Goal: Transaction & Acquisition: Book appointment/travel/reservation

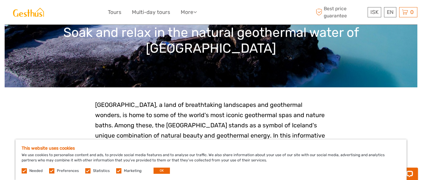
scroll to position [78, 0]
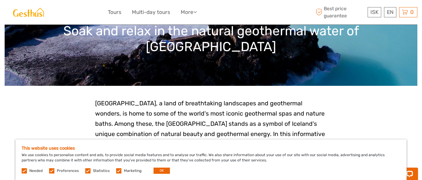
click at [50, 172] on label at bounding box center [51, 170] width 5 height 5
click at [0, 0] on input "checkbox" at bounding box center [0, 0] width 0 height 0
click at [86, 171] on label at bounding box center [87, 170] width 5 height 5
click at [0, 0] on input "checkbox" at bounding box center [0, 0] width 0 height 0
click at [116, 173] on label at bounding box center [118, 170] width 5 height 5
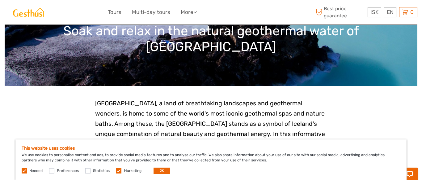
click at [0, 0] on input "checkbox" at bounding box center [0, 0] width 0 height 0
click at [157, 172] on button "OK" at bounding box center [162, 170] width 16 height 6
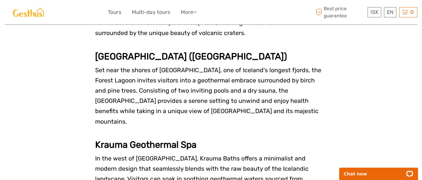
scroll to position [1328, 0]
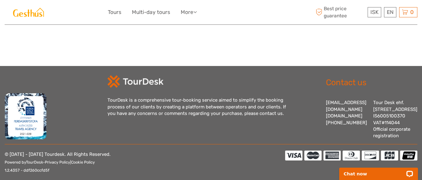
scroll to position [1804, 0]
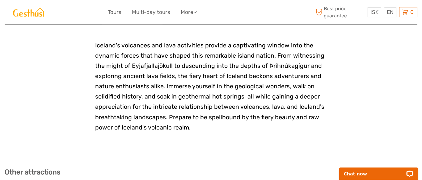
scroll to position [1443, 0]
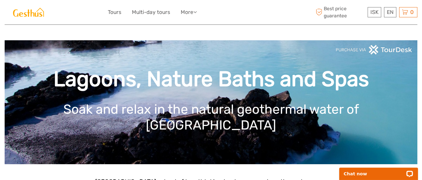
click at [317, 70] on div "Lagoons, Nature Baths and Spas Soak and relax in the natural geothermal water o…" at bounding box center [211, 102] width 413 height 124
click at [194, 11] on link "More" at bounding box center [189, 12] width 16 height 9
click at [117, 12] on link "Tours" at bounding box center [115, 12] width 14 height 9
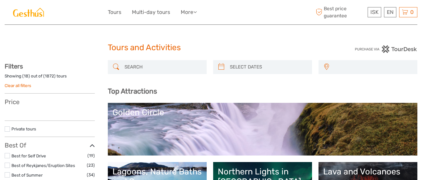
select select
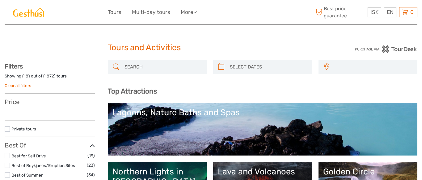
select select
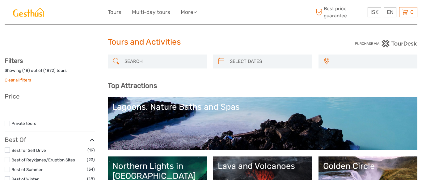
select select
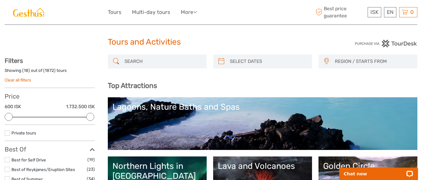
scroll to position [0, 0]
click at [145, 58] on input "search" at bounding box center [163, 61] width 82 height 11
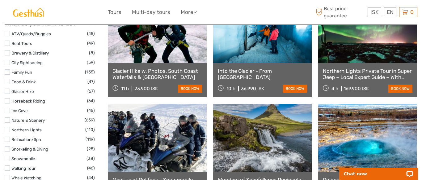
scroll to position [567, 0]
click at [4, 104] on body "ISK ISK € $ £ EN English Español Deutsch Tours Multi-day tours More Travel Arti…" at bounding box center [211, 115] width 422 height 1364
click at [9, 100] on label at bounding box center [7, 100] width 5 height 5
click at [0, 0] on input "checkbox" at bounding box center [0, 0] width 0 height 0
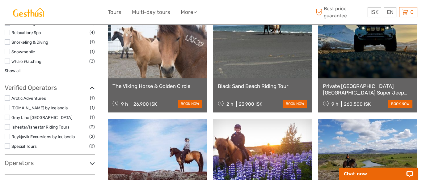
scroll to position [415, 0]
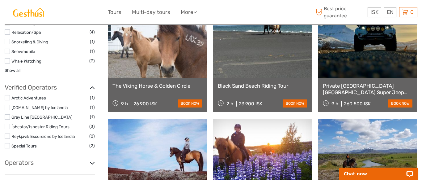
click at [294, 108] on div "Black Sand Beach Riding Tour 2 h 23.900 ISK book now" at bounding box center [262, 95] width 99 height 34
click at [263, 88] on link "Black Sand Beach Riding Tour" at bounding box center [263, 86] width 90 height 6
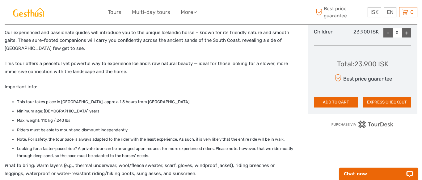
scroll to position [330, 0]
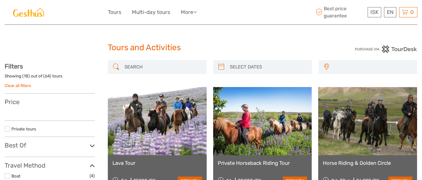
select select
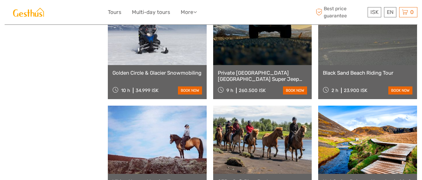
select select
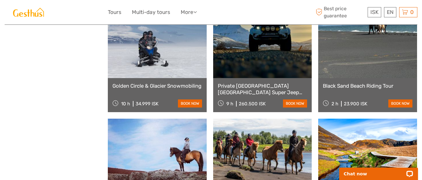
scroll to position [0, 0]
click at [393, 83] on div "Black Sand Beach Riding Tour 2 h 23.900 ISK book now" at bounding box center [367, 95] width 99 height 34
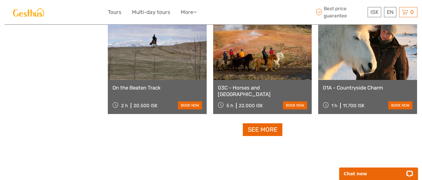
scroll to position [632, 0]
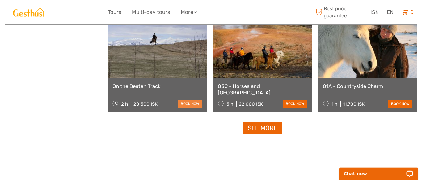
click at [190, 106] on link "book now" at bounding box center [190, 104] width 24 height 8
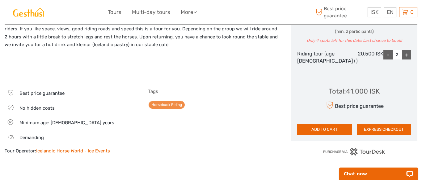
scroll to position [258, 0]
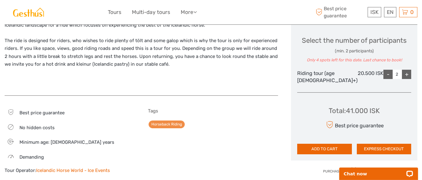
click at [399, 45] on div "Select the number of participants (min. 2 participants) Only 4 spots left for t…" at bounding box center [354, 49] width 105 height 27
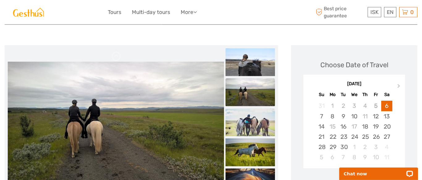
scroll to position [59, 0]
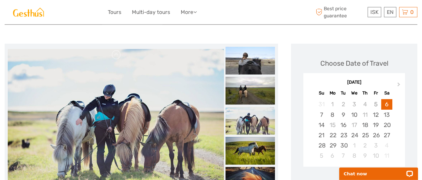
click at [215, 112] on img at bounding box center [116, 121] width 216 height 144
click at [275, 65] on img at bounding box center [250, 61] width 49 height 28
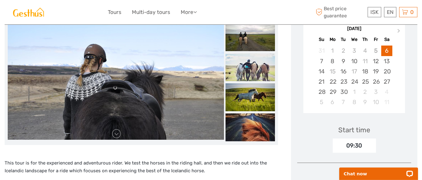
scroll to position [118, 0]
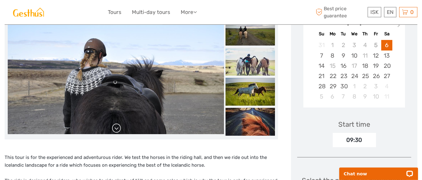
click at [120, 129] on link at bounding box center [117, 128] width 10 height 10
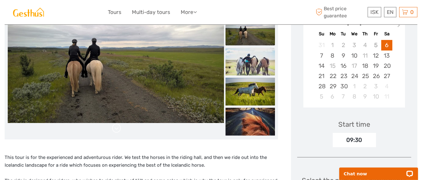
click at [121, 124] on link at bounding box center [117, 128] width 10 height 10
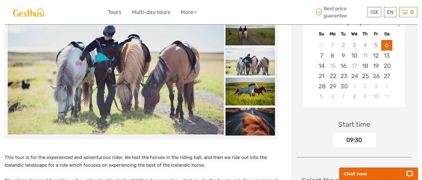
click at [121, 127] on link at bounding box center [117, 128] width 10 height 10
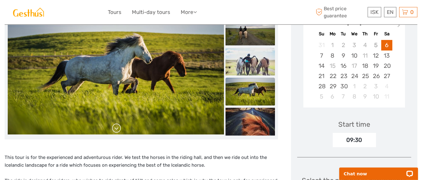
click at [121, 127] on link at bounding box center [117, 128] width 10 height 10
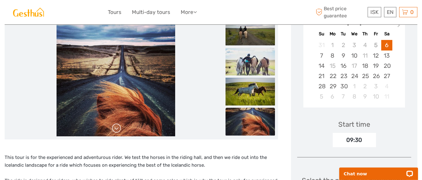
click at [121, 126] on link at bounding box center [117, 128] width 10 height 10
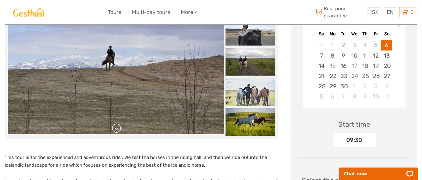
click at [121, 129] on link at bounding box center [117, 128] width 10 height 10
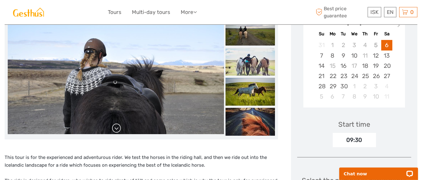
click at [121, 128] on link at bounding box center [117, 128] width 10 height 10
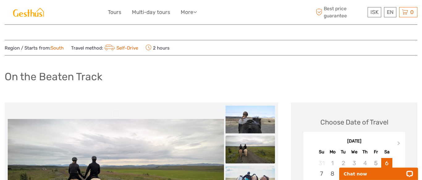
scroll to position [0, 0]
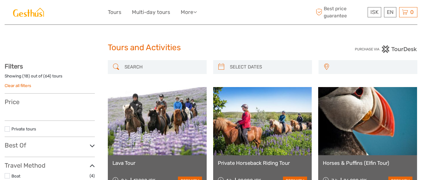
select select
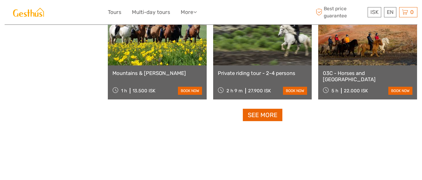
select select
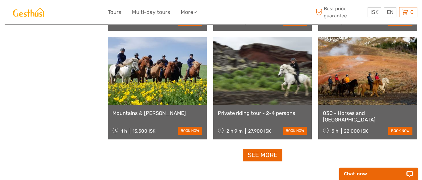
scroll to position [604, 0]
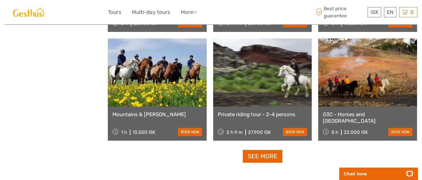
click at [170, 94] on link at bounding box center [157, 72] width 99 height 68
click at [289, 85] on link at bounding box center [262, 72] width 99 height 68
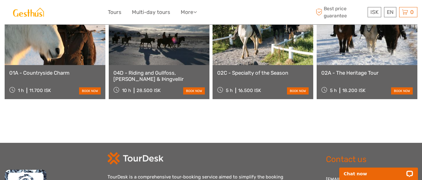
scroll to position [472, 0]
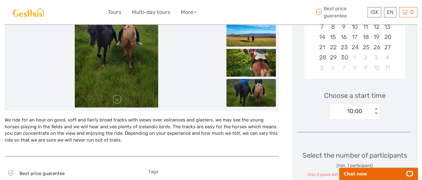
scroll to position [146, 0]
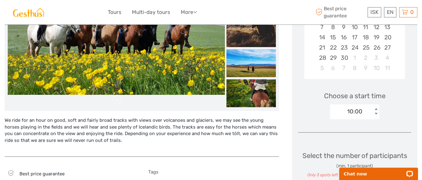
click at [202, 70] on img at bounding box center [116, 33] width 217 height 122
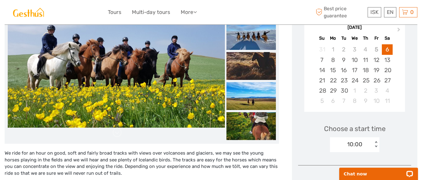
scroll to position [113, 0]
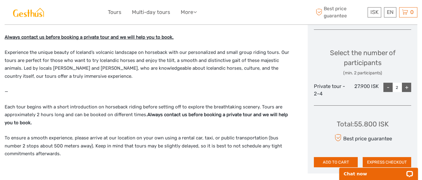
scroll to position [242, 0]
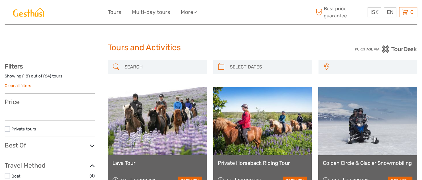
select select
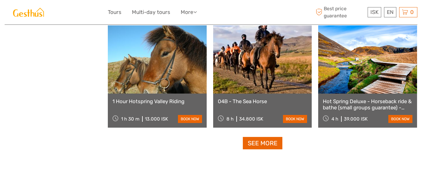
select select
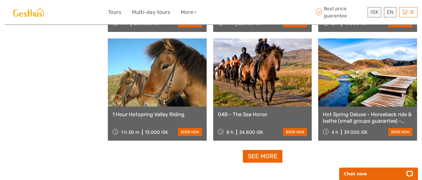
scroll to position [0, 0]
click at [270, 156] on link "See more" at bounding box center [263, 156] width 40 height 13
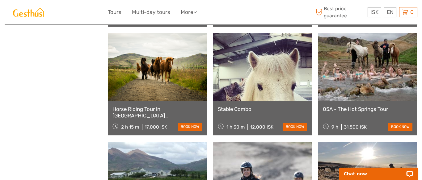
scroll to position [722, 0]
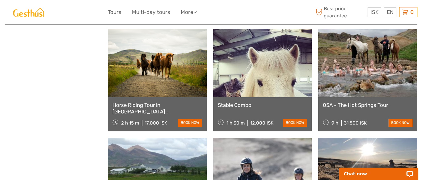
click at [180, 107] on link "Horse Riding Tour in [GEOGRAPHIC_DATA] ([GEOGRAPHIC_DATA])" at bounding box center [158, 108] width 90 height 13
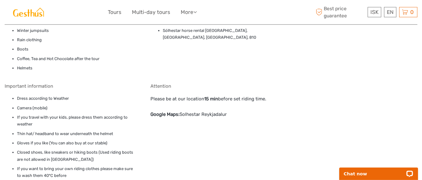
scroll to position [588, 0]
